Goal: Communication & Community: Answer question/provide support

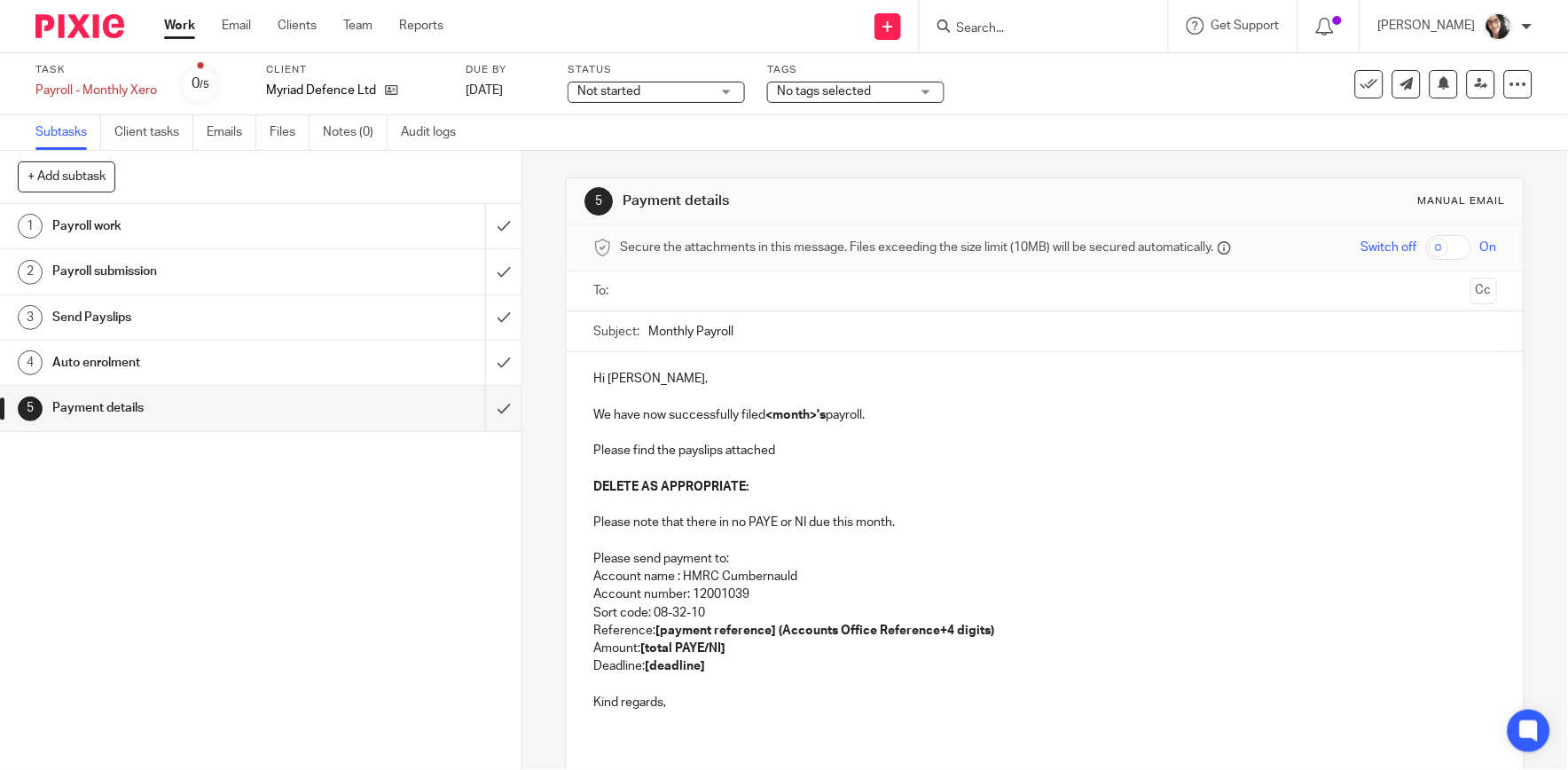
click at [699, 286] on input "text" at bounding box center [1044, 291] width 837 height 21
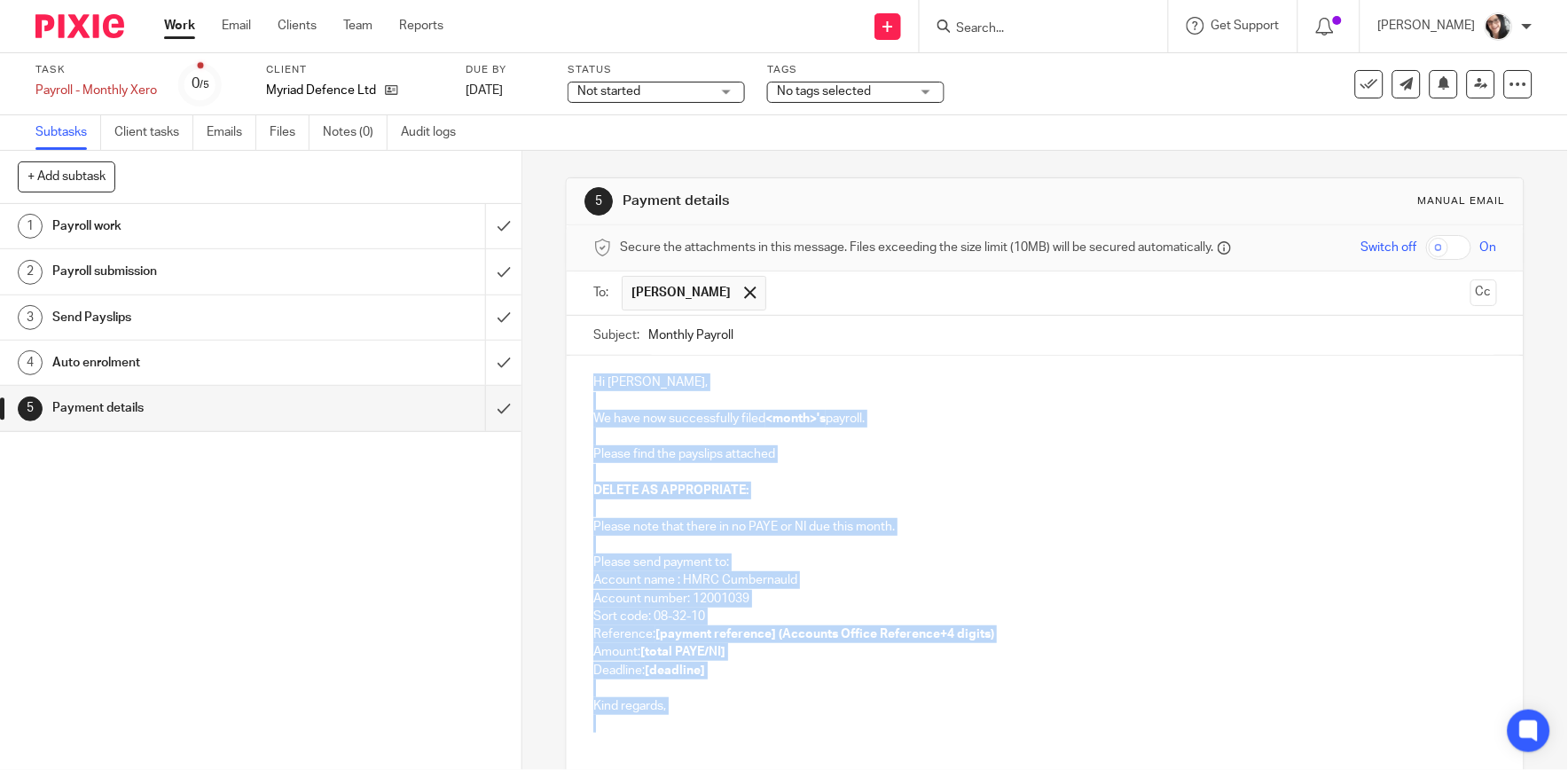
drag, startPoint x: 656, startPoint y: 727, endPoint x: 563, endPoint y: 378, distance: 361.2
click at [567, 378] on div "Hi [PERSON_NAME], We have now successfully filed <month>'s payroll. Please find…" at bounding box center [1045, 550] width 957 height 390
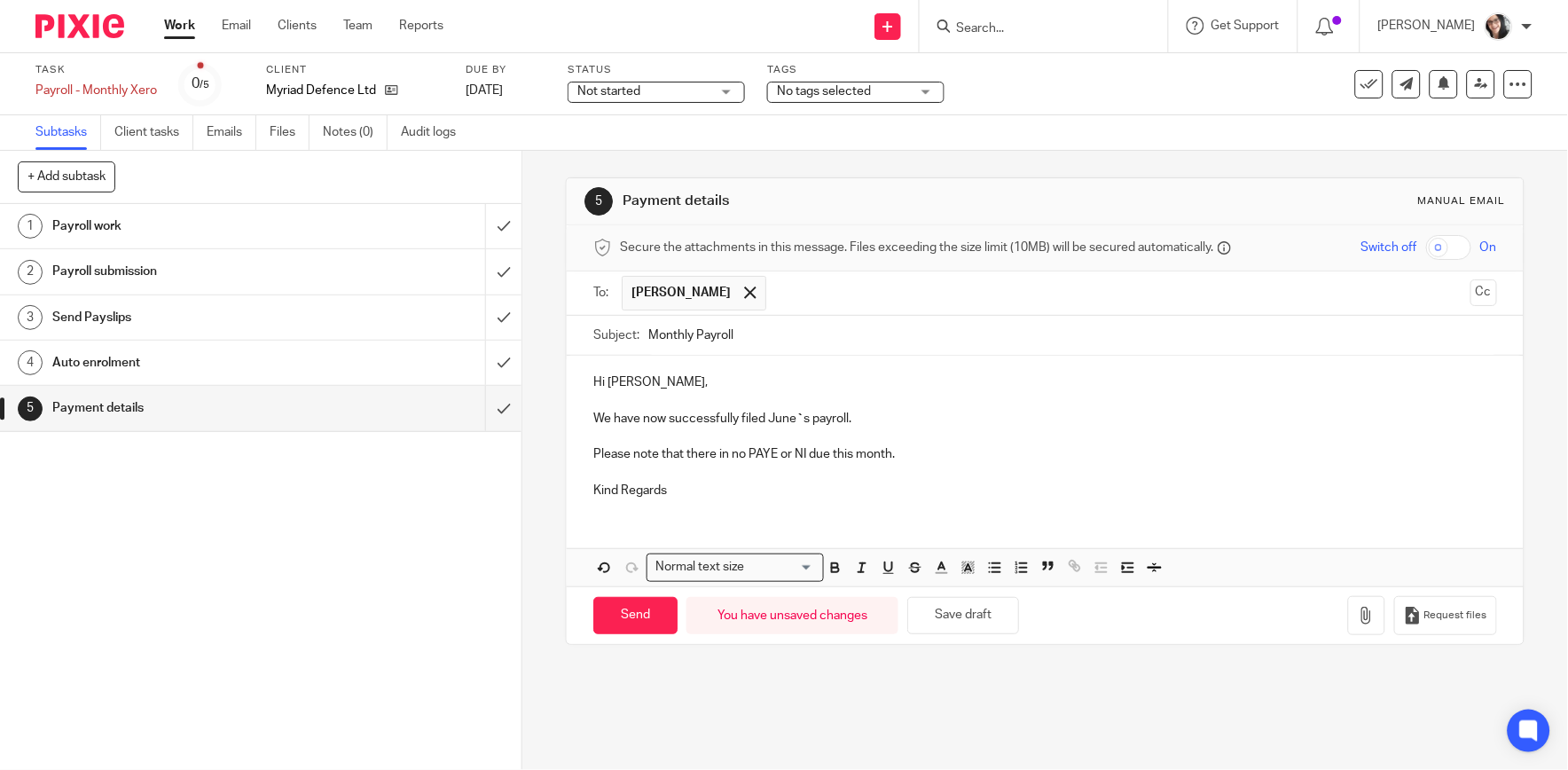
click at [815, 293] on input "text" at bounding box center [1119, 293] width 689 height 35
click at [787, 421] on p "We have now successfully filed June ` s payroll." at bounding box center [1045, 419] width 903 height 18
click at [785, 338] on input "Monthly Payroll" at bounding box center [1072, 335] width 848 height 40
type input "Monthly Payroll August"
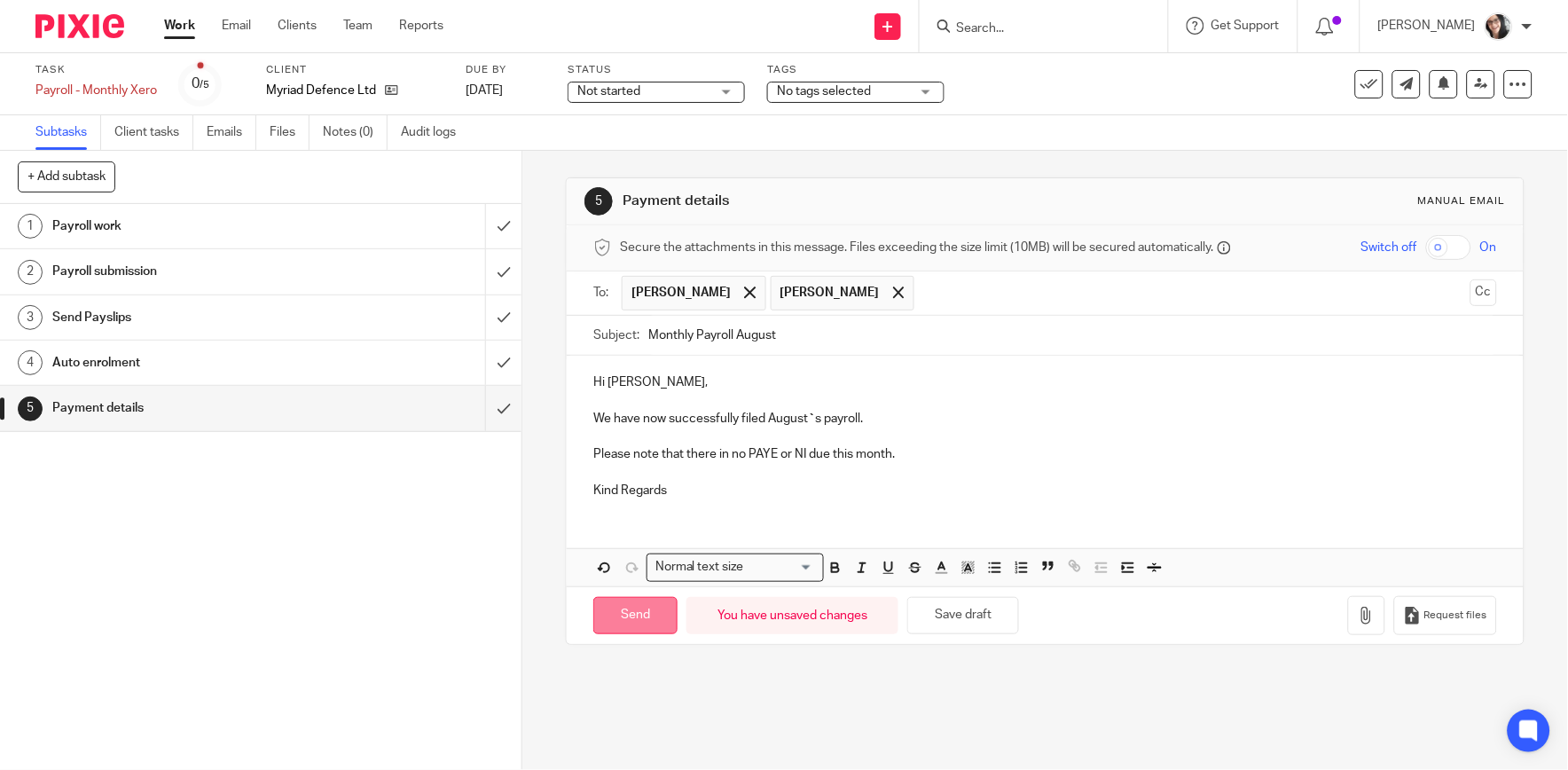
click at [661, 617] on input "Send" at bounding box center [635, 616] width 84 height 38
type input "Sent"
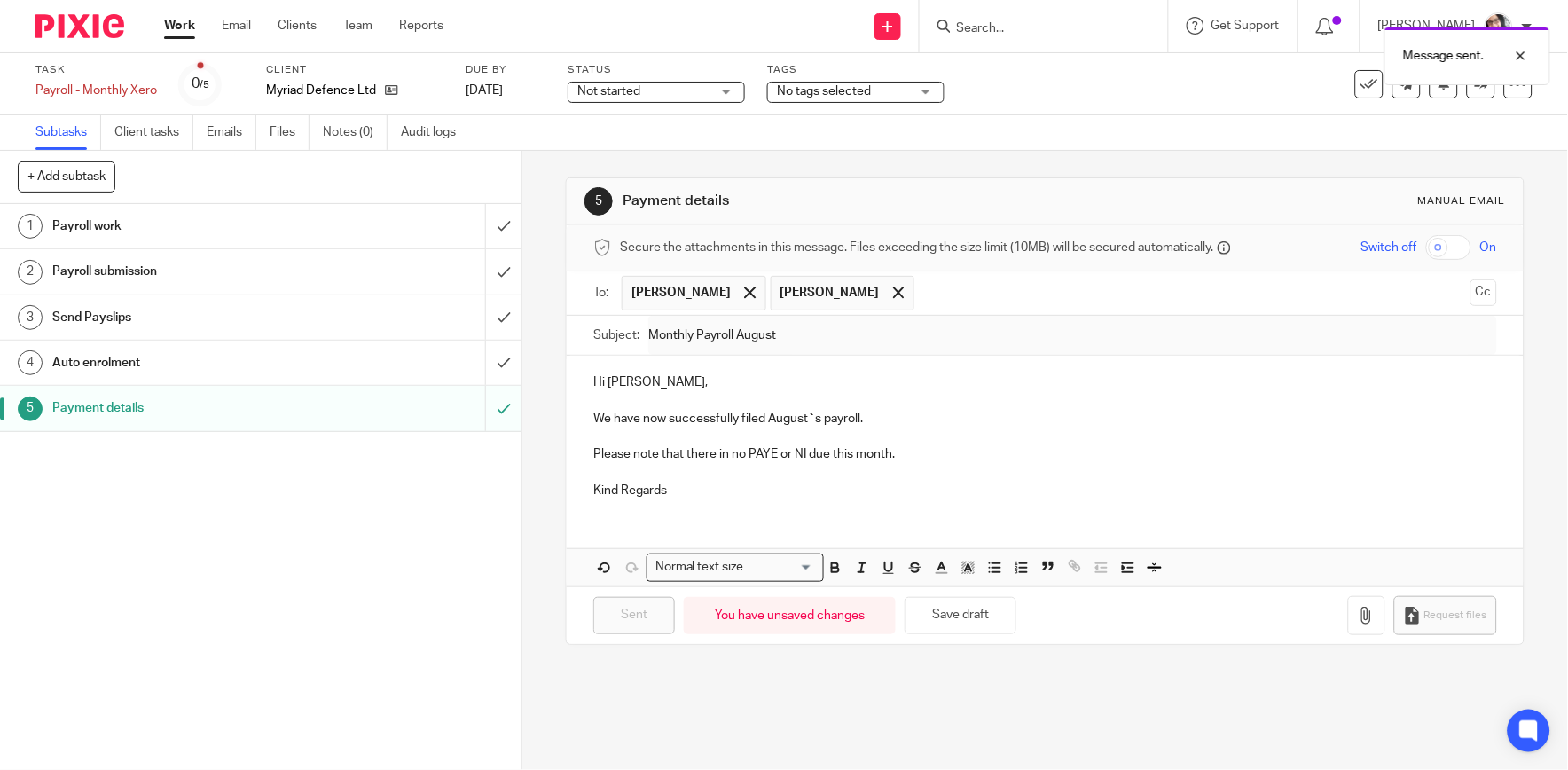
click at [1358, 78] on div "Message sent." at bounding box center [1167, 52] width 766 height 67
click at [1361, 86] on icon at bounding box center [1370, 84] width 18 height 18
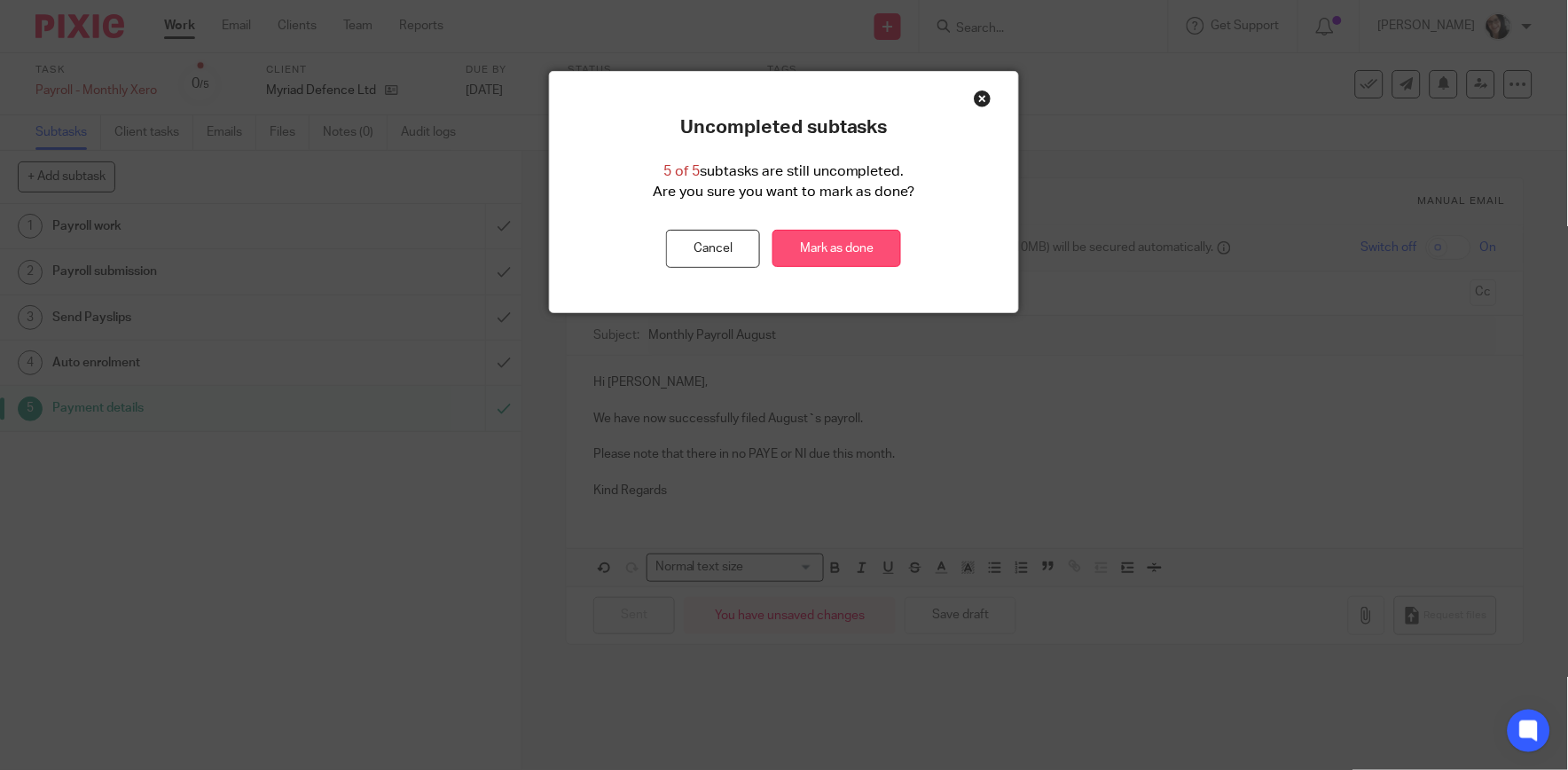
click at [885, 241] on link "Mark as done" at bounding box center [837, 248] width 129 height 38
